Goal: Task Accomplishment & Management: Manage account settings

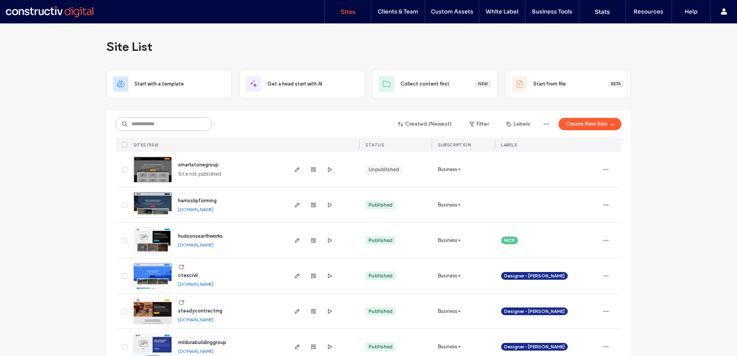
click at [149, 127] on input at bounding box center [164, 124] width 96 height 14
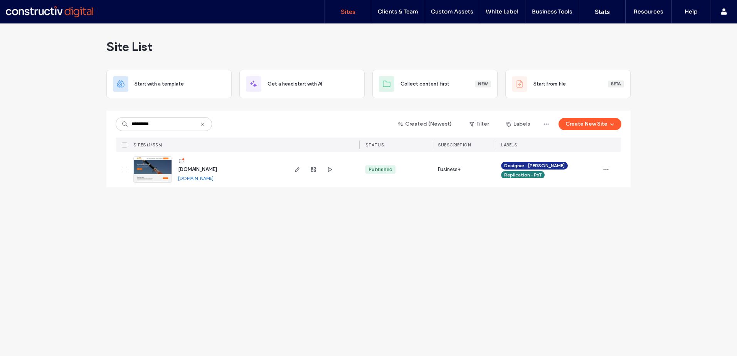
click at [213, 178] on link "www.coffscitycranes.com.au" at bounding box center [195, 178] width 35 height 6
drag, startPoint x: 157, startPoint y: 125, endPoint x: 110, endPoint y: 114, distance: 48.2
click at [112, 122] on div "********* Created (Newest) Filter Labels Create New Site SITES (1/556) STATUS S…" at bounding box center [368, 149] width 524 height 77
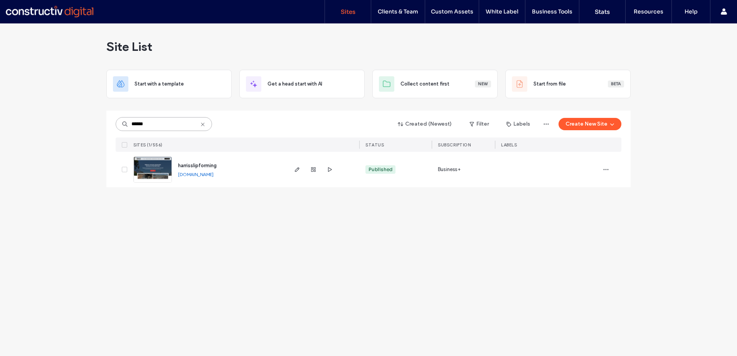
type input "******"
click at [201, 176] on link "harrisslipforming.sites.constructivdigital.com.au" at bounding box center [195, 174] width 35 height 6
click at [295, 171] on icon "button" at bounding box center [297, 169] width 6 height 6
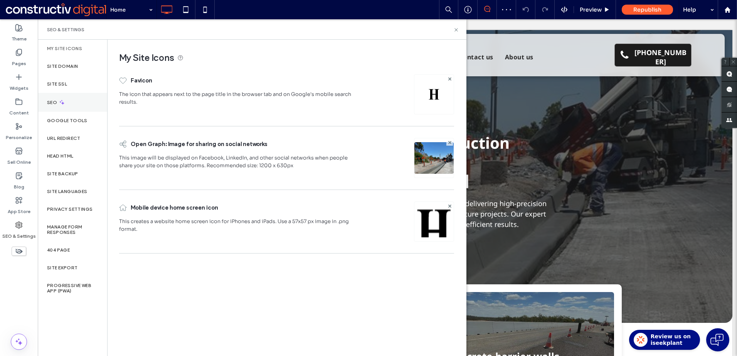
click at [54, 103] on label "SEO" at bounding box center [53, 102] width 12 height 5
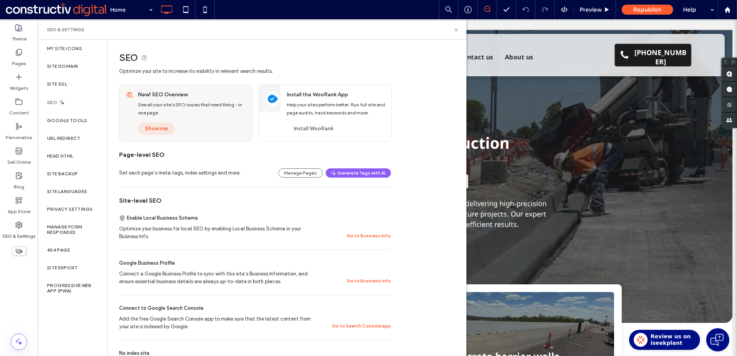
click at [167, 128] on button "Show me" at bounding box center [156, 129] width 37 height 12
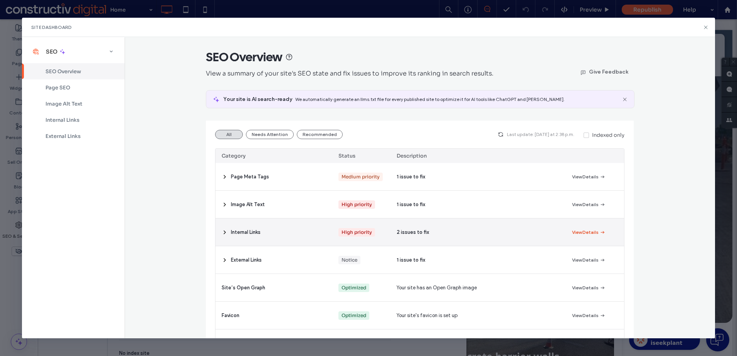
click at [599, 232] on icon "button" at bounding box center [602, 232] width 6 height 6
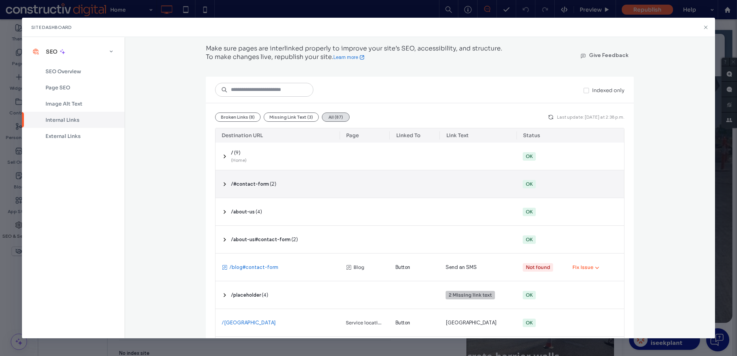
scroll to position [39, 0]
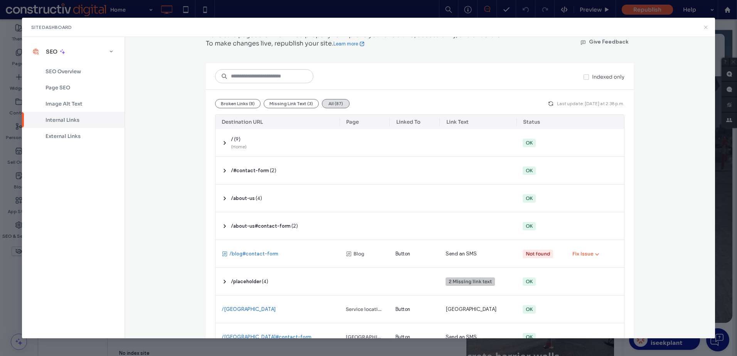
click at [707, 25] on icon at bounding box center [705, 27] width 6 height 6
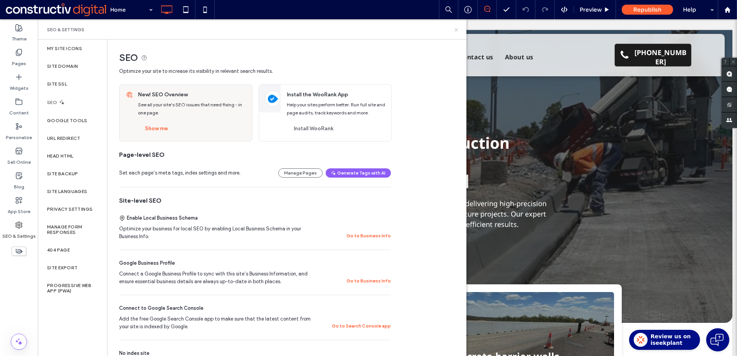
click at [456, 30] on icon at bounding box center [456, 30] width 6 height 6
